Goal: Task Accomplishment & Management: Manage account settings

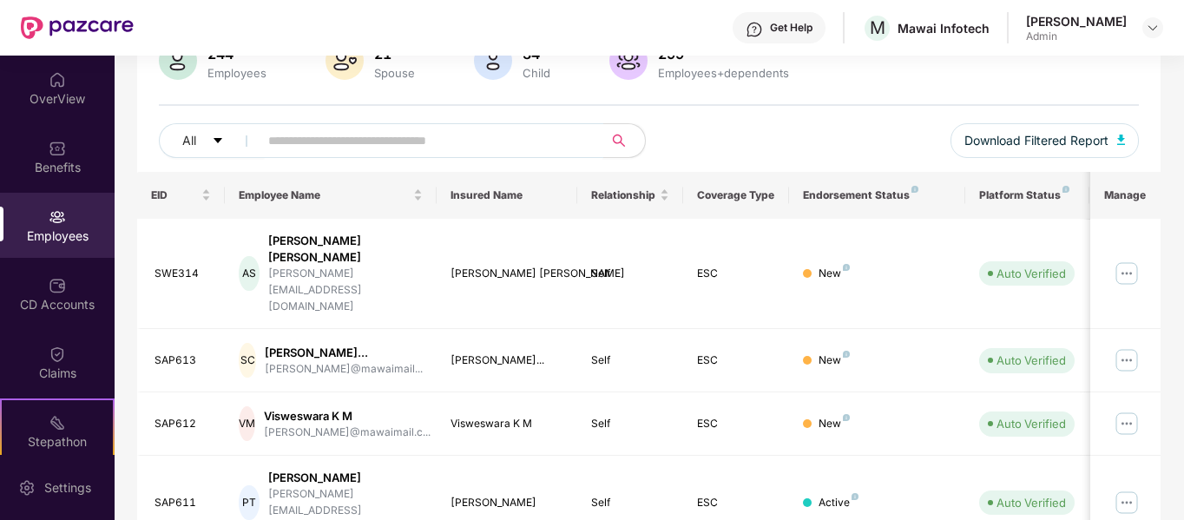
scroll to position [153, 0]
click at [425, 141] on input "text" at bounding box center [424, 140] width 312 height 26
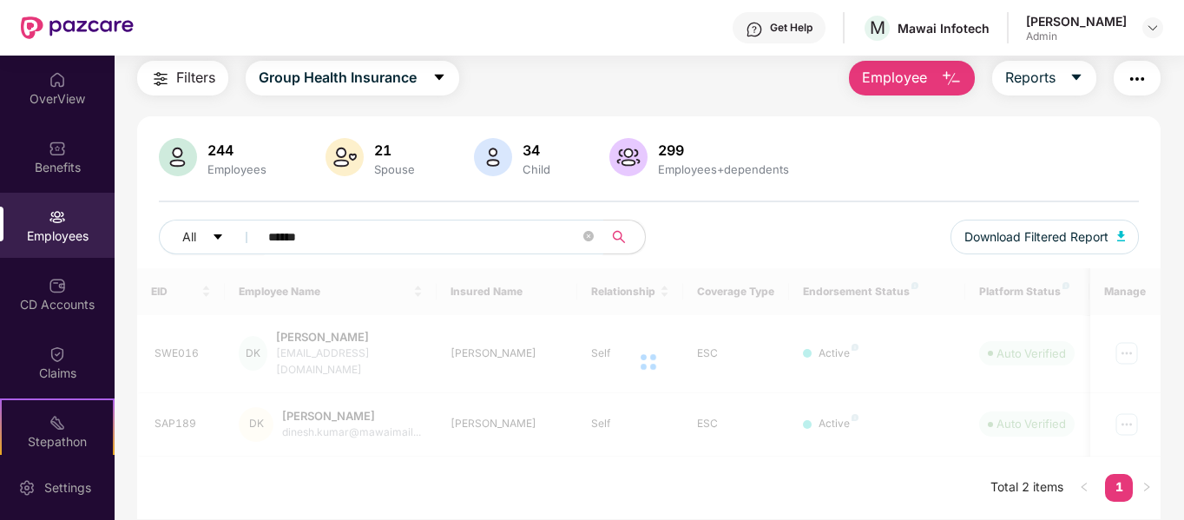
scroll to position [56, 0]
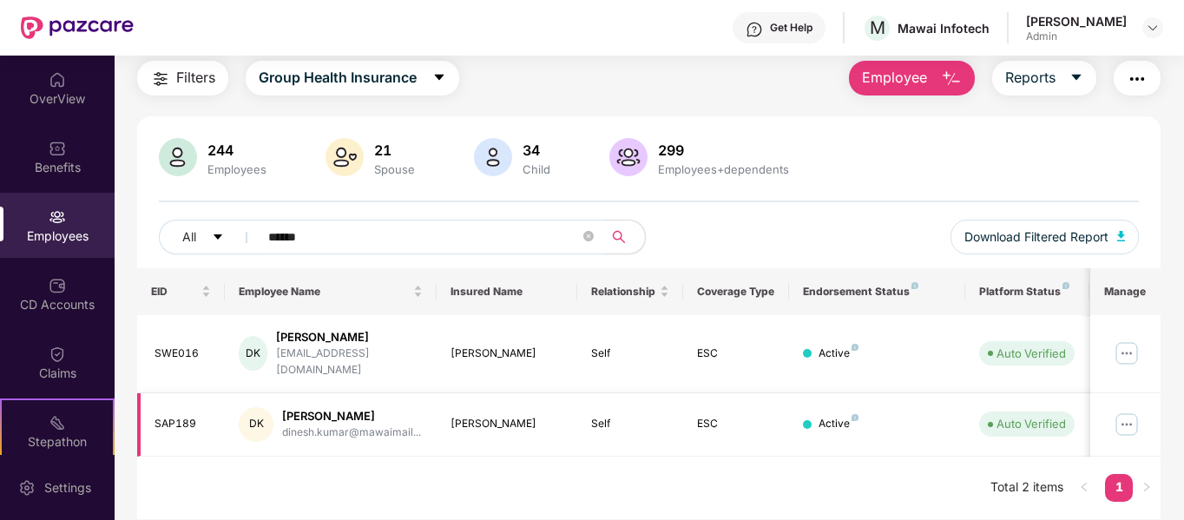
type input "******"
click at [1127, 411] on img at bounding box center [1127, 424] width 28 height 28
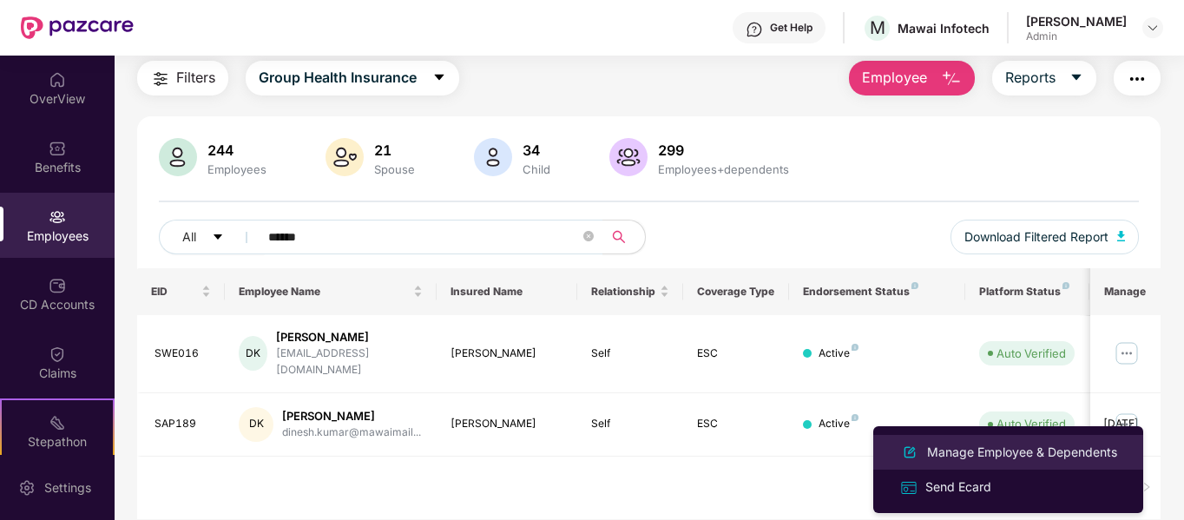
click at [1028, 451] on div "Manage Employee & Dependents" at bounding box center [1021, 452] width 197 height 19
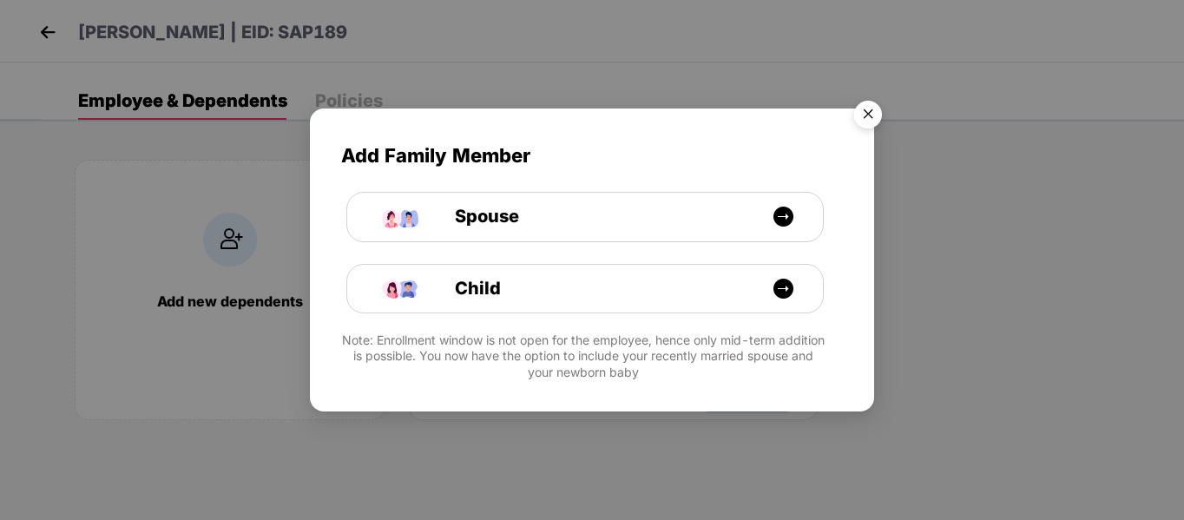
click at [867, 104] on img "Close" at bounding box center [868, 117] width 49 height 49
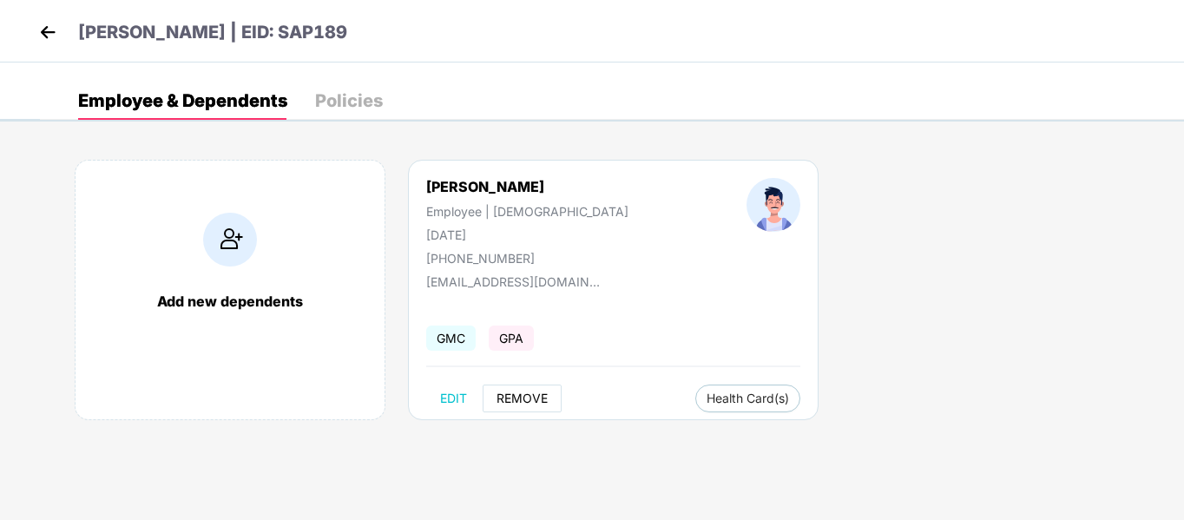
click at [521, 391] on span "REMOVE" at bounding box center [521, 398] width 51 height 14
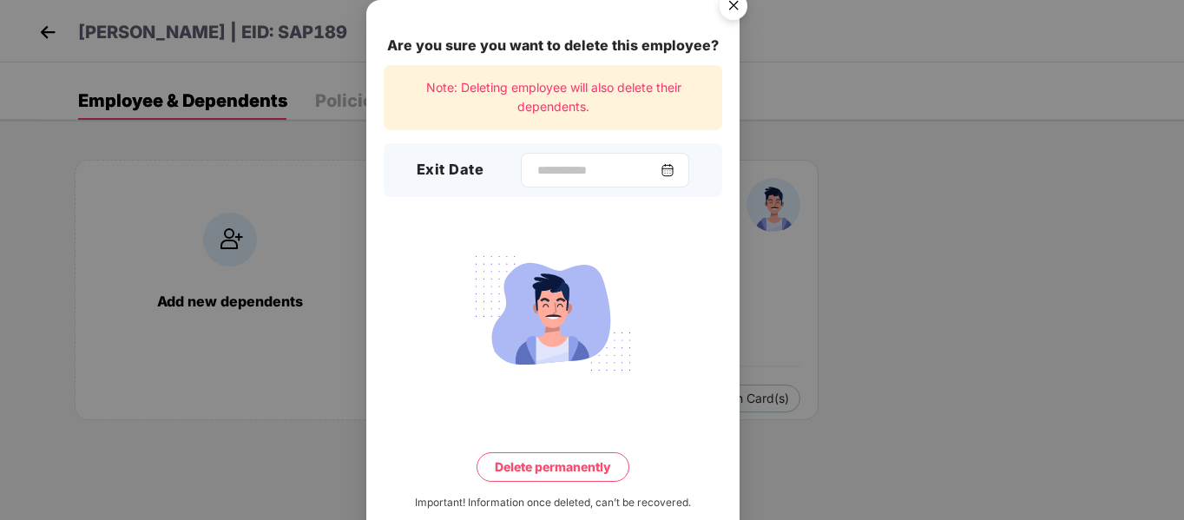
click at [674, 173] on img at bounding box center [667, 170] width 14 height 14
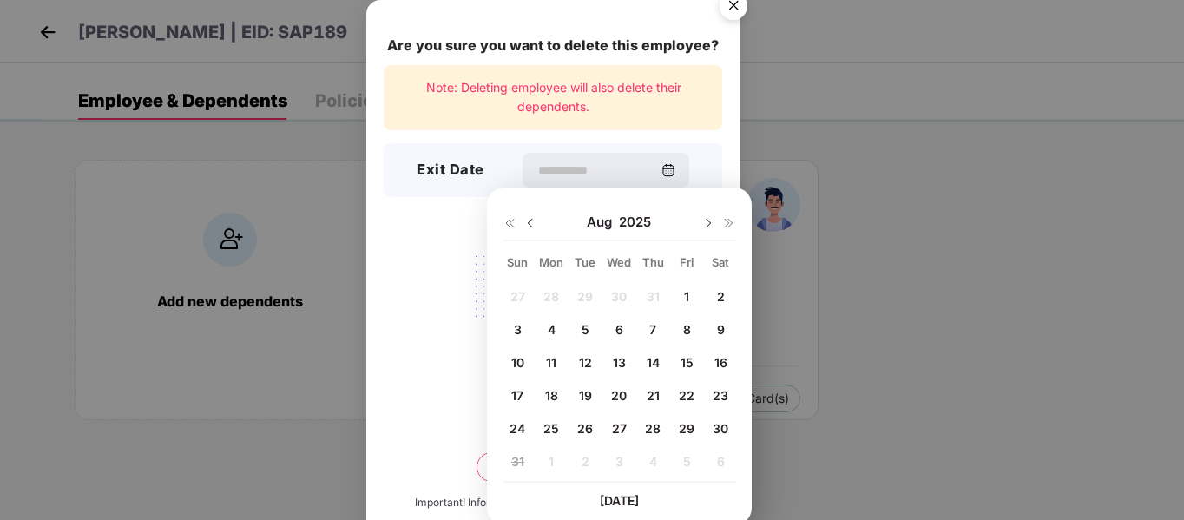
click at [689, 391] on span "22" at bounding box center [687, 395] width 16 height 15
type input "**********"
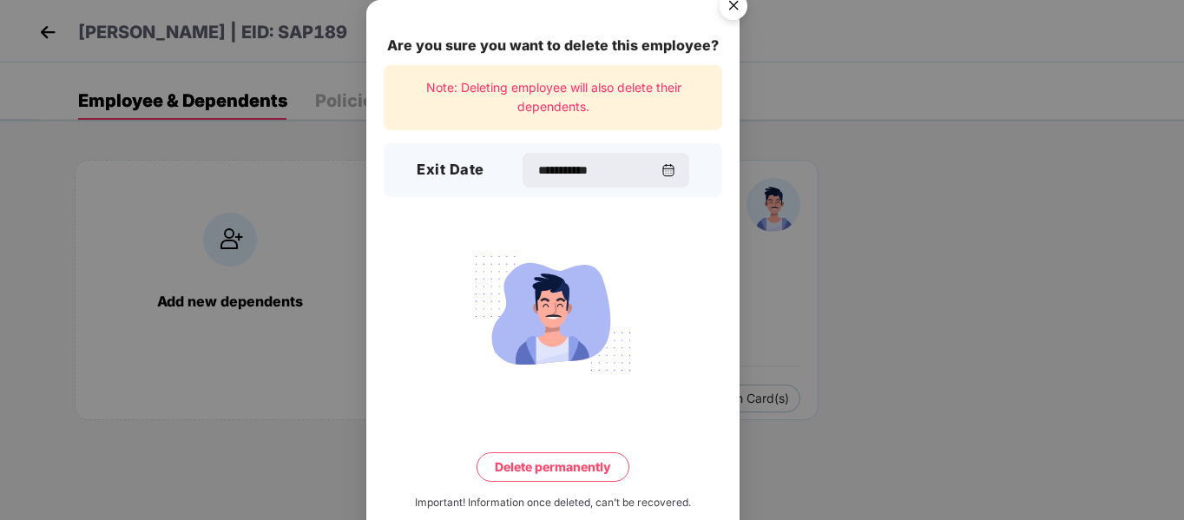
click at [532, 465] on button "Delete permanently" at bounding box center [552, 467] width 153 height 30
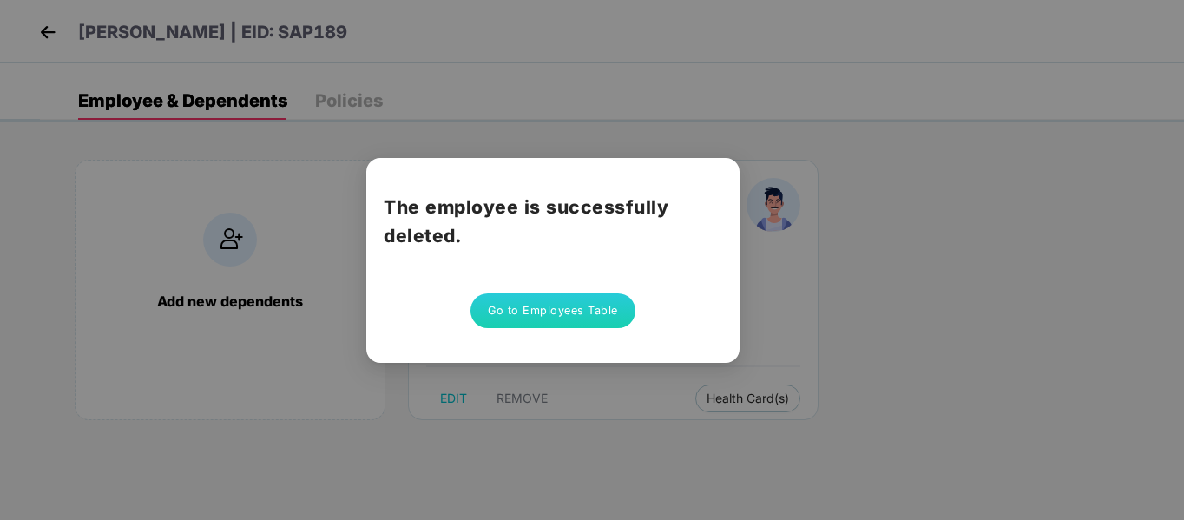
click at [555, 313] on button "Go to Employees Table" at bounding box center [552, 310] width 165 height 35
